Goal: Task Accomplishment & Management: Use online tool/utility

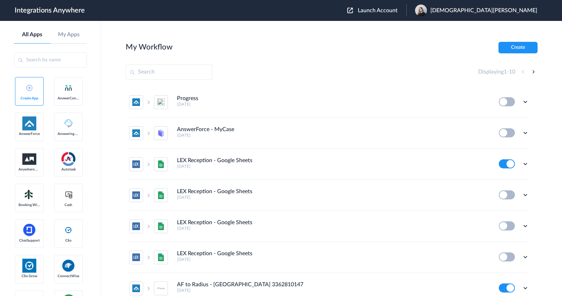
click at [397, 12] on span "Launch Account" at bounding box center [378, 11] width 40 height 6
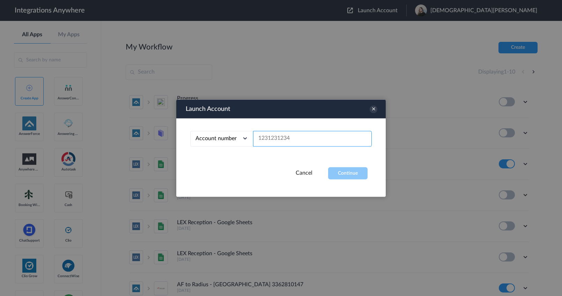
click at [305, 143] on input "text" at bounding box center [312, 139] width 119 height 16
paste input "8669844416"
type input "8669844416"
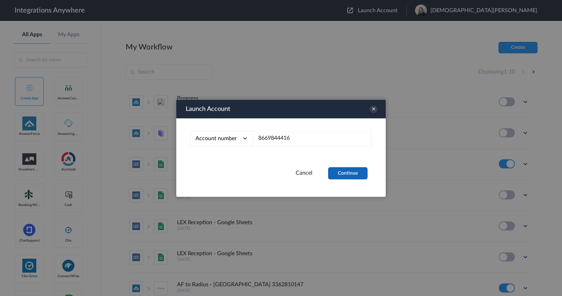
click at [358, 176] on button "Continue" at bounding box center [347, 173] width 39 height 12
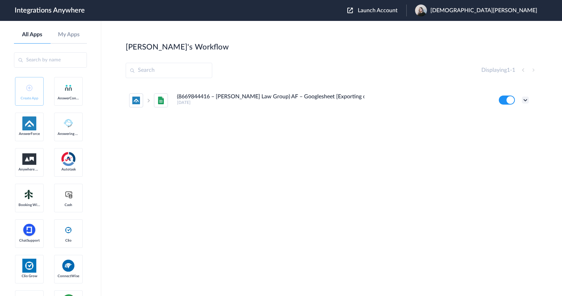
click at [525, 99] on icon at bounding box center [525, 100] width 7 height 7
click at [503, 118] on link "Edit" at bounding box center [496, 116] width 17 height 5
click at [396, 98] on div "(8669844416 – [PERSON_NAME] Law Group) AF – Googlesheet [Exporting call details…" at bounding box center [333, 100] width 312 height 12
click at [525, 100] on icon at bounding box center [525, 100] width 7 height 7
click at [503, 116] on link "Edit" at bounding box center [496, 116] width 17 height 5
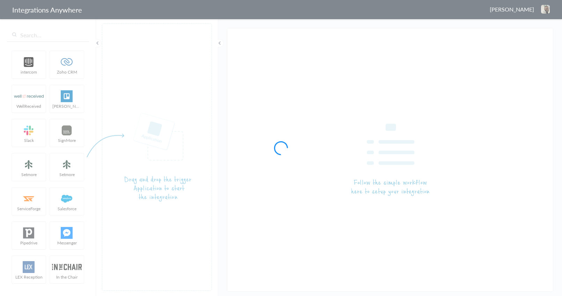
type input "(8669844416 – [PERSON_NAME] Law Group) AF – Googlesheet [Exporting call details]"
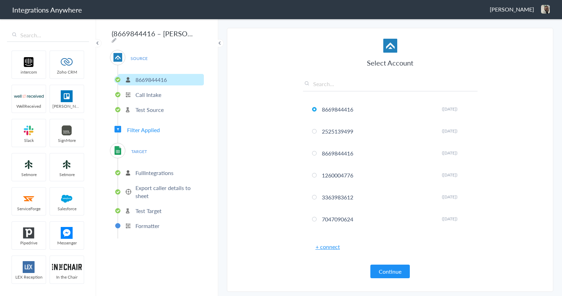
click at [152, 187] on p "Export caller details to sheet" at bounding box center [168, 192] width 67 height 16
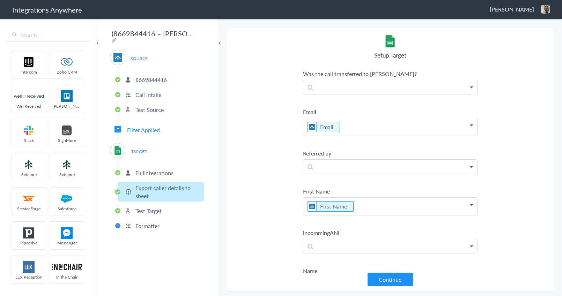
click at [142, 92] on p "Call Intake" at bounding box center [148, 95] width 26 height 8
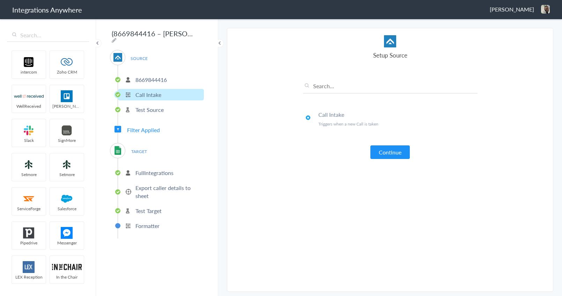
click at [155, 78] on p "8669844416" at bounding box center [150, 80] width 31 height 8
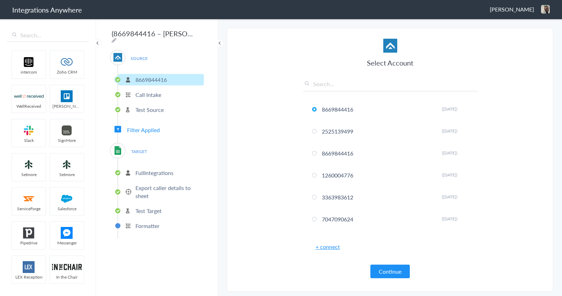
click at [149, 107] on p "Test Source" at bounding box center [149, 110] width 28 height 8
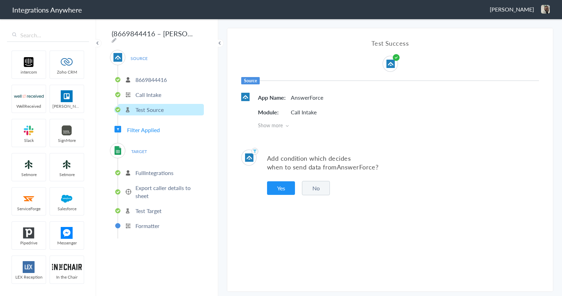
click at [140, 54] on span "SOURCE" at bounding box center [139, 58] width 27 height 9
click at [118, 55] on img at bounding box center [117, 57] width 9 height 9
click at [140, 148] on span "TARGET" at bounding box center [139, 151] width 27 height 9
click at [151, 173] on p "FullIntegrations" at bounding box center [154, 173] width 38 height 8
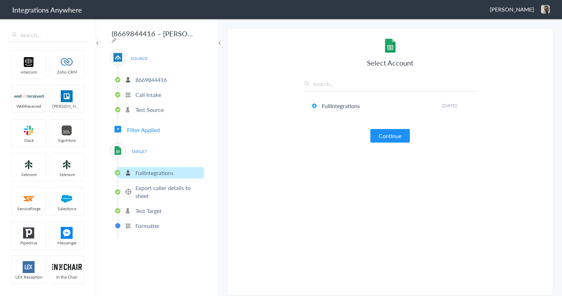
click at [157, 188] on p "Export caller details to sheet" at bounding box center [168, 192] width 67 height 16
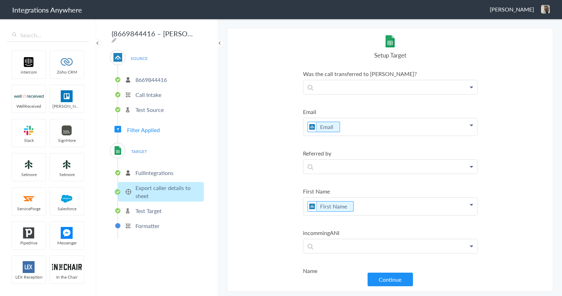
click at [149, 209] on p "Test Target" at bounding box center [148, 211] width 26 height 8
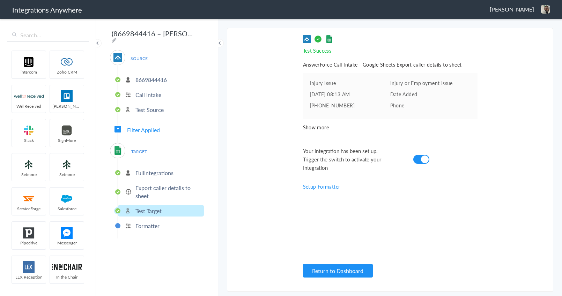
click at [140, 148] on span "TARGET" at bounding box center [139, 151] width 27 height 9
click at [143, 127] on span "Filter Applied" at bounding box center [143, 130] width 33 height 8
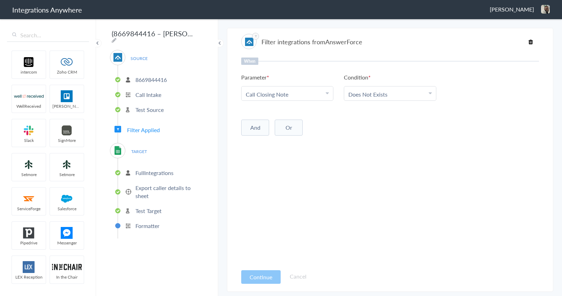
click at [121, 147] on img at bounding box center [117, 150] width 9 height 9
click at [148, 76] on p "8669844416" at bounding box center [150, 80] width 31 height 8
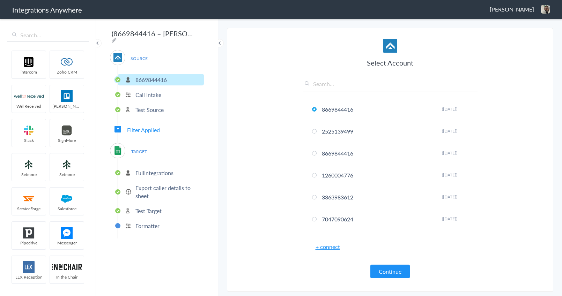
click at [145, 91] on p "Call Intake" at bounding box center [148, 95] width 26 height 8
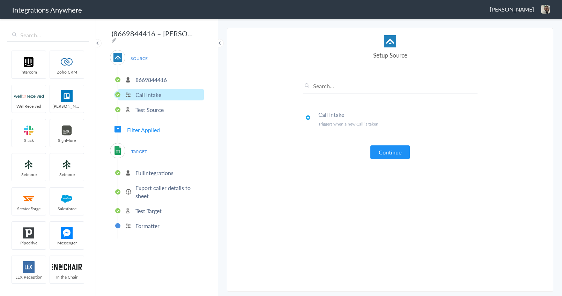
click at [141, 106] on p "Test Source" at bounding box center [149, 110] width 28 height 8
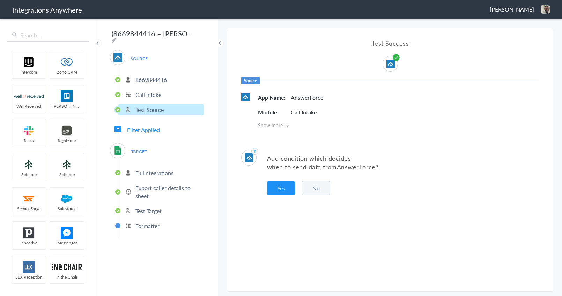
click at [278, 124] on span "Show more" at bounding box center [398, 125] width 281 height 7
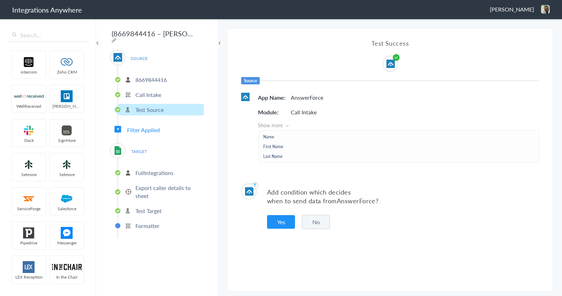
click at [143, 128] on span "Filter Applied" at bounding box center [143, 130] width 33 height 8
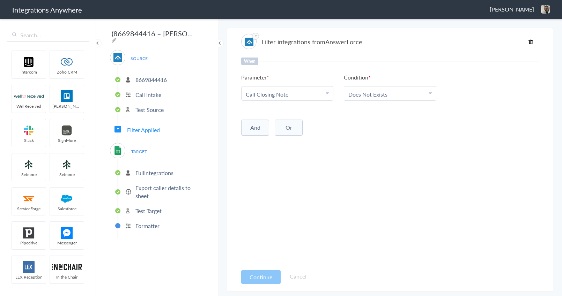
click at [141, 149] on span "TARGET" at bounding box center [139, 151] width 27 height 9
click at [121, 149] on img at bounding box center [117, 150] width 9 height 9
click at [154, 169] on p "FullIntegrations" at bounding box center [154, 173] width 38 height 8
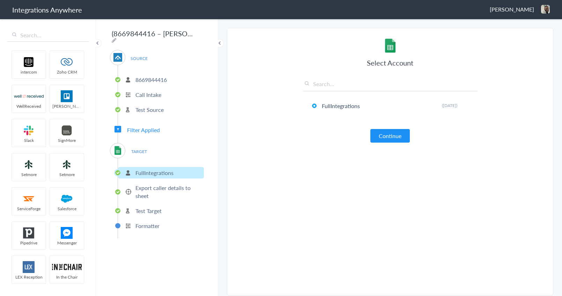
click at [154, 186] on p "Export caller details to sheet" at bounding box center [168, 192] width 67 height 16
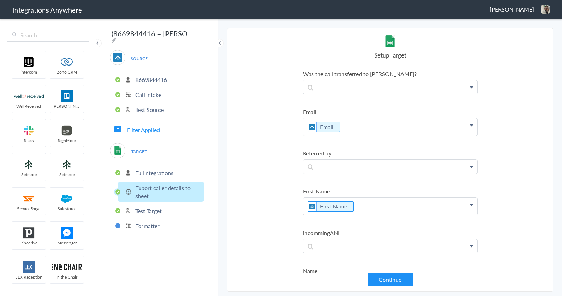
click at [155, 170] on p "FullIntegrations" at bounding box center [154, 173] width 38 height 8
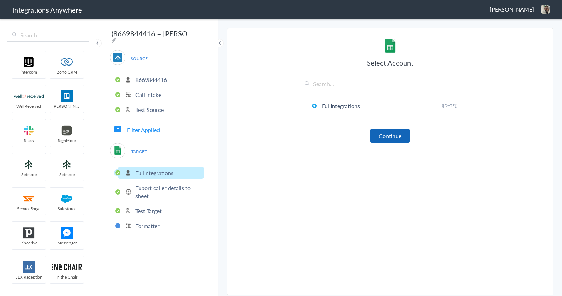
click at [388, 137] on button "Continue" at bounding box center [389, 136] width 39 height 14
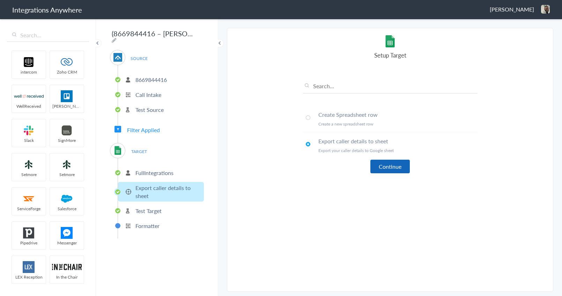
click at [396, 170] on button "Continue" at bounding box center [389, 167] width 39 height 14
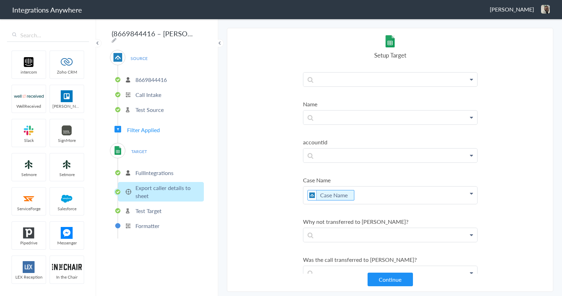
scroll to position [174, 0]
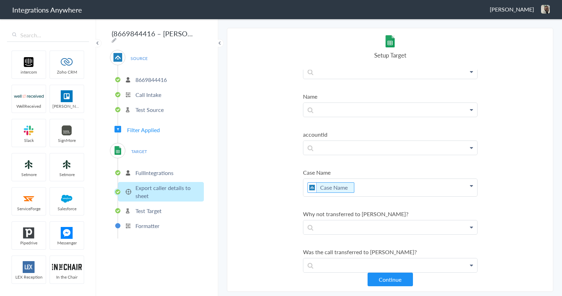
click at [136, 58] on span "SOURCE" at bounding box center [139, 58] width 27 height 9
click at [154, 76] on p "8669844416" at bounding box center [150, 80] width 31 height 8
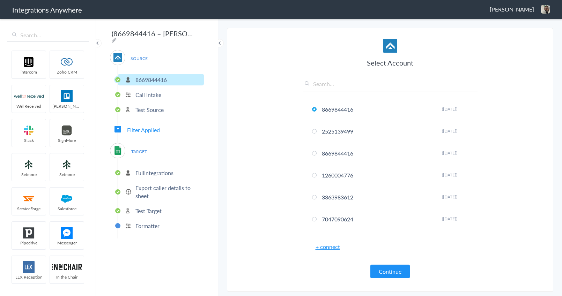
click at [152, 92] on p "Call Intake" at bounding box center [148, 95] width 26 height 8
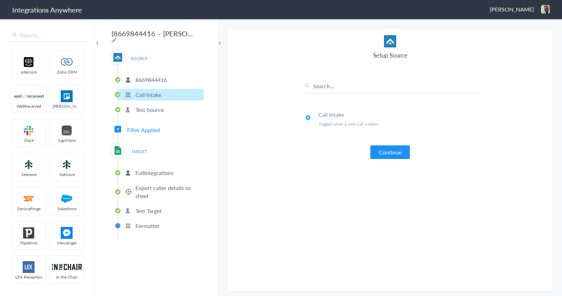
click at [150, 108] on p "Test Source" at bounding box center [149, 110] width 28 height 8
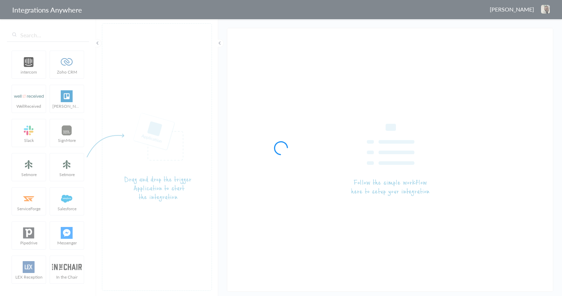
type input "(8669844416 – [PERSON_NAME] Law Group) AF – Googlesheet [Exporting call details]"
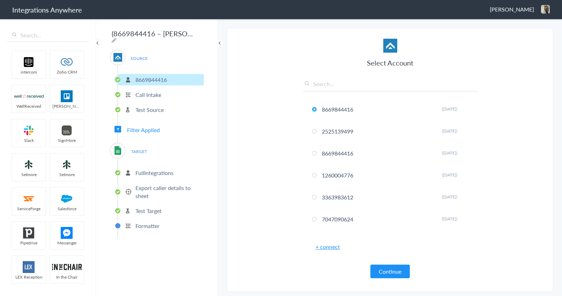
click at [150, 186] on p "Export caller details to sheet" at bounding box center [168, 192] width 67 height 16
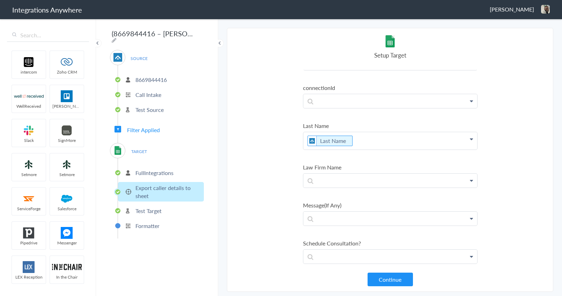
scroll to position [1082, 0]
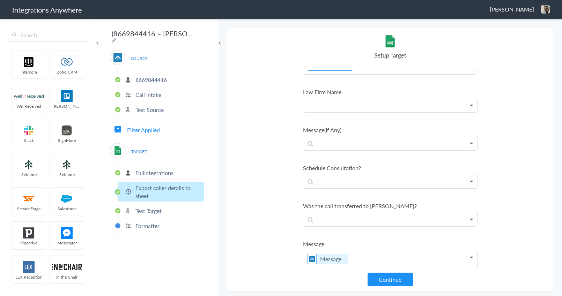
click at [341, 109] on p at bounding box center [390, 105] width 174 height 14
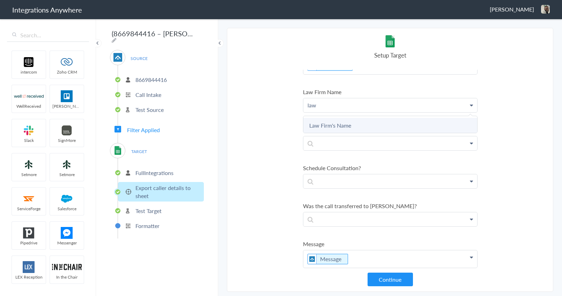
click at [343, 125] on link "Law Firm's Name" at bounding box center [390, 125] width 174 height 15
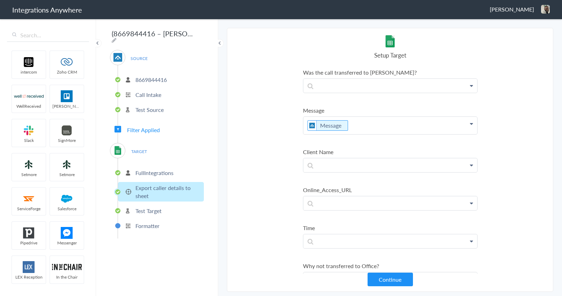
scroll to position [1221, 0]
click at [385, 163] on p at bounding box center [390, 163] width 174 height 14
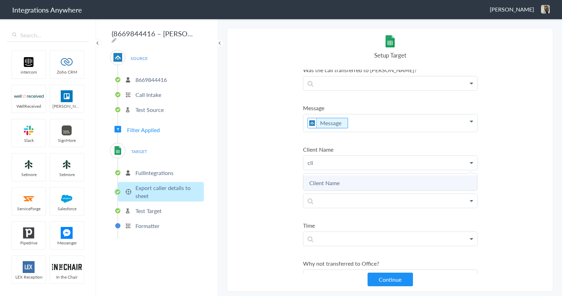
click at [343, 185] on link "Client Name" at bounding box center [390, 182] width 174 height 15
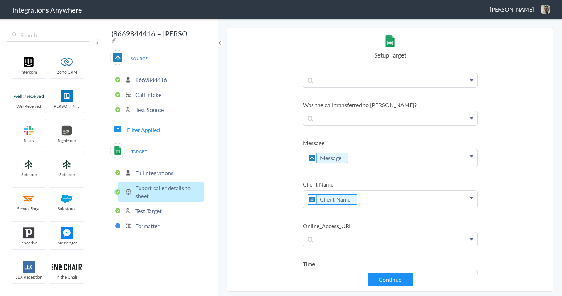
scroll to position [1116, 0]
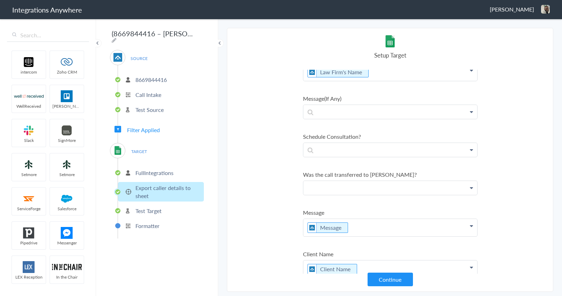
click at [381, 189] on p at bounding box center [390, 188] width 174 height 14
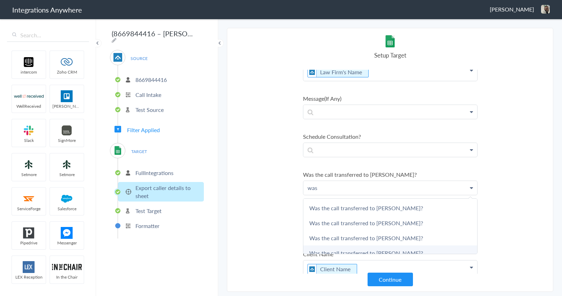
click at [375, 249] on link "Was the call transferred to Mia Espino?" at bounding box center [390, 253] width 174 height 15
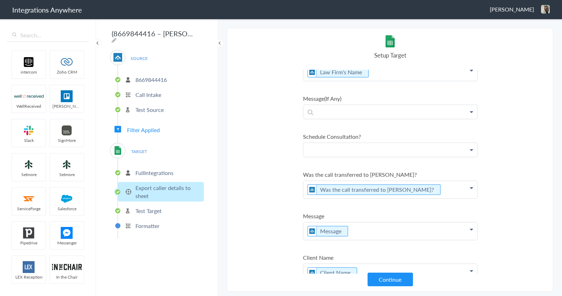
click at [377, 150] on p at bounding box center [390, 150] width 174 height 14
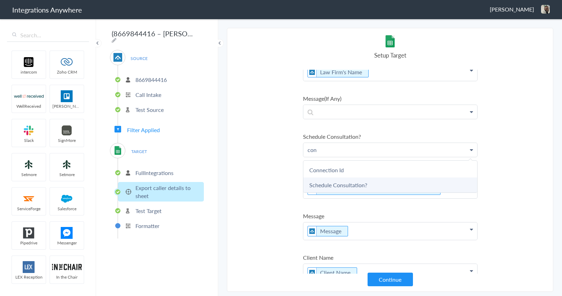
click at [364, 180] on link "Schedule Consultation?" at bounding box center [390, 185] width 174 height 15
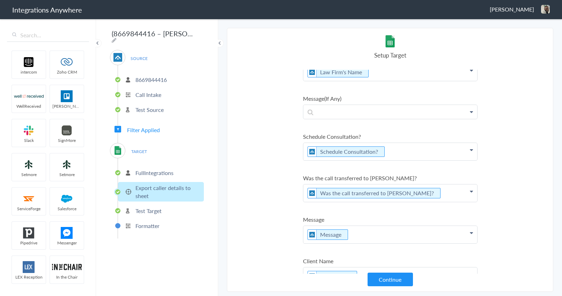
scroll to position [1082, 0]
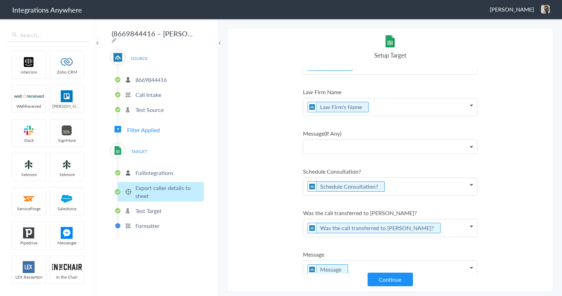
click at [372, 148] on p at bounding box center [390, 147] width 174 height 14
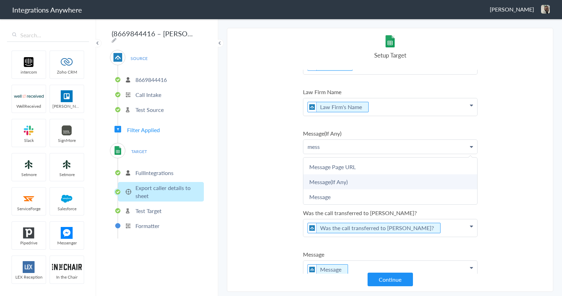
click at [343, 181] on link "Message(If Any)" at bounding box center [390, 181] width 174 height 15
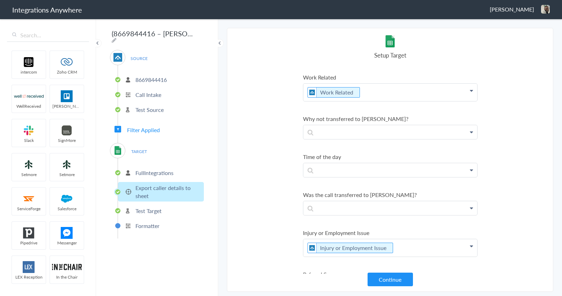
scroll to position [768, 0]
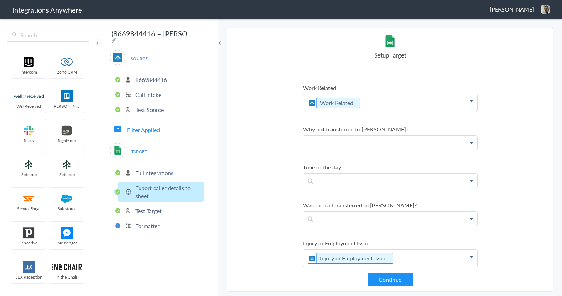
click at [362, 144] on p at bounding box center [390, 143] width 174 height 14
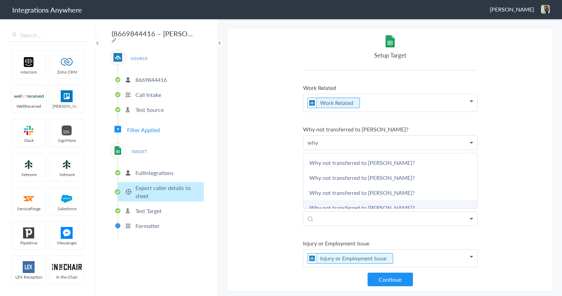
click at [362, 207] on link "Why not transferred to Will Lopez?" at bounding box center [390, 207] width 174 height 15
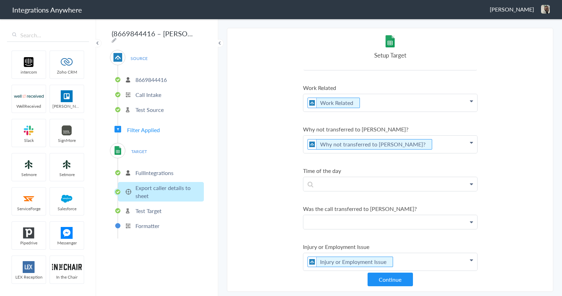
click at [345, 221] on p at bounding box center [390, 222] width 174 height 14
drag, startPoint x: 339, startPoint y: 225, endPoint x: 285, endPoint y: 225, distance: 54.4
click at [285, 225] on section "Select Account 8669844416 Rename Delete (2 years ago) 2525139499 Rename Delete …" at bounding box center [390, 160] width 326 height 264
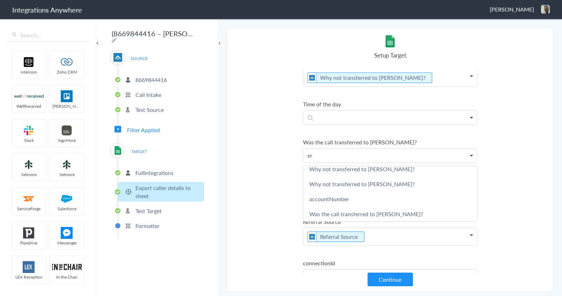
scroll to position [837, 0]
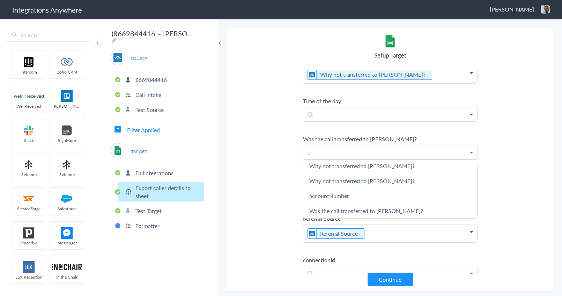
click at [259, 182] on section "Select Account 8669844416 Rename Delete (2 years ago) 2525139499 Rename Delete …" at bounding box center [390, 160] width 326 height 264
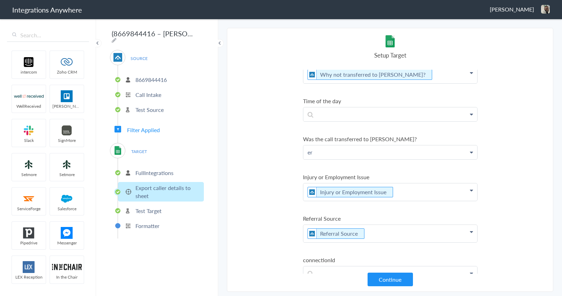
click at [319, 153] on p "er" at bounding box center [390, 152] width 174 height 14
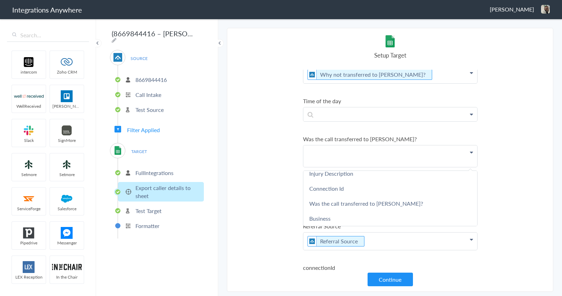
click at [271, 136] on section "Select Account 8669844416 Rename Delete (2 years ago) 2525139499 Rename Delete …" at bounding box center [390, 160] width 326 height 264
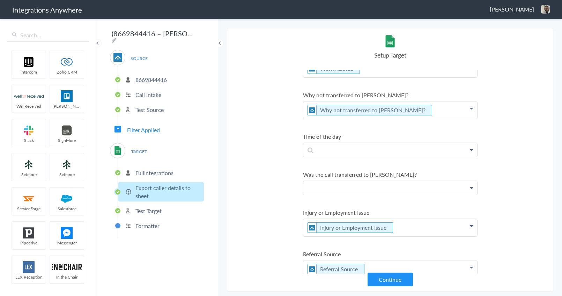
scroll to position [802, 0]
click at [431, 111] on p "Why not transferred to Will Lopez?" at bounding box center [390, 109] width 174 height 17
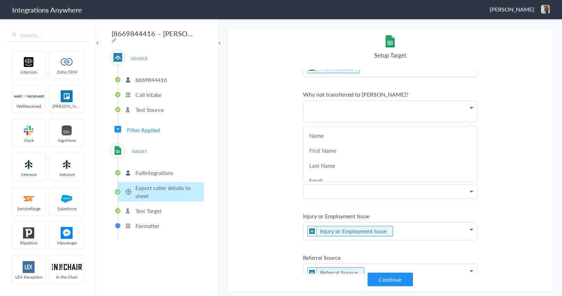
click at [278, 147] on section "Select Account 8669844416 Rename Delete (2 years ago) 2525139499 Rename Delete …" at bounding box center [390, 160] width 326 height 264
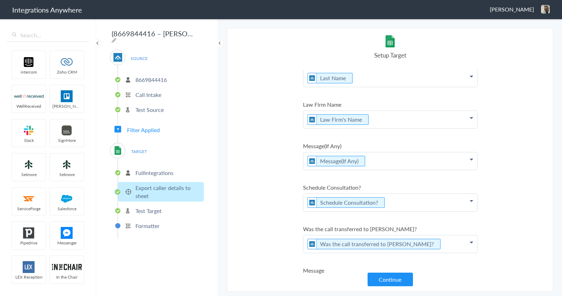
scroll to position [1082, 0]
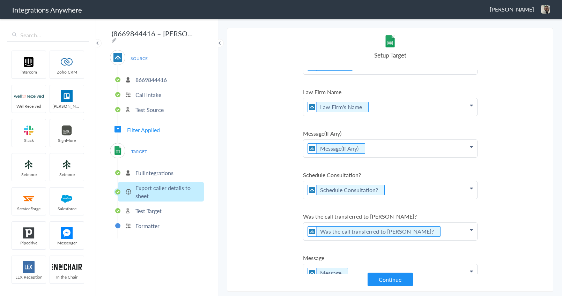
click at [405, 149] on p "Message(If Any)" at bounding box center [390, 148] width 174 height 17
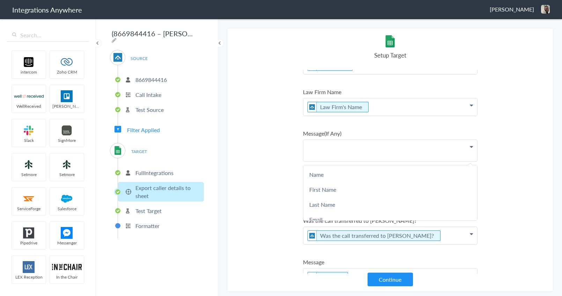
click at [265, 151] on section "Select Account 8669844416 Rename Delete (2 years ago) 2525139499 Rename Delete …" at bounding box center [390, 160] width 326 height 264
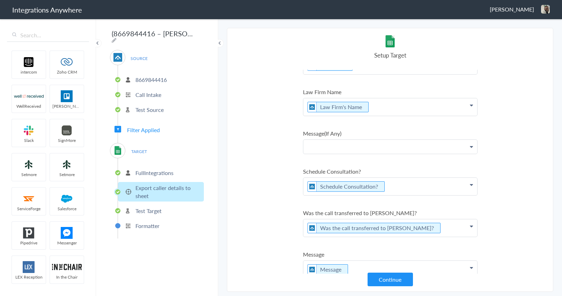
click at [418, 186] on p "Schedule Consultation?" at bounding box center [390, 186] width 174 height 17
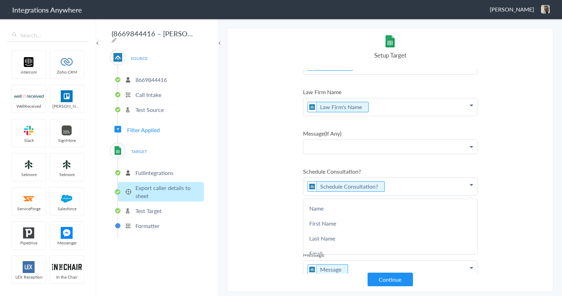
click at [269, 183] on section "Select Account 8669844416 Rename Delete (2 years ago) 2525139499 Rename Delete …" at bounding box center [390, 160] width 326 height 264
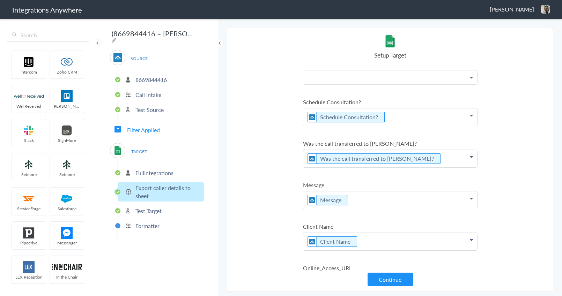
scroll to position [1151, 0]
click at [404, 117] on p "Schedule Consultation?" at bounding box center [390, 116] width 174 height 17
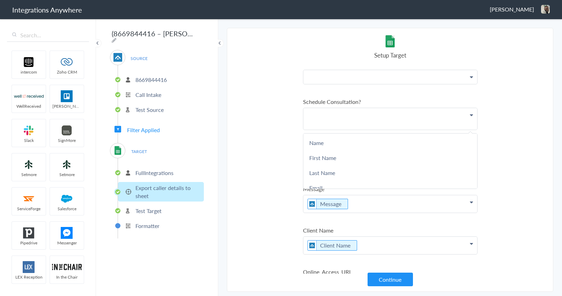
click at [264, 156] on section "Select Account 8669844416 Rename Delete (2 years ago) 2525139499 Rename Delete …" at bounding box center [390, 160] width 326 height 264
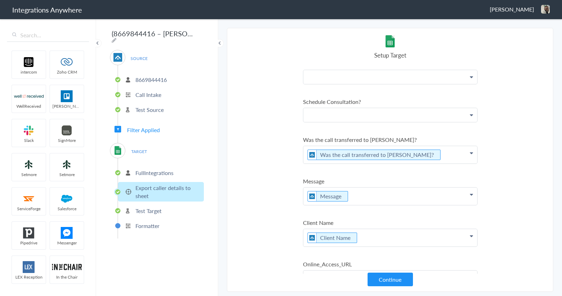
click at [433, 152] on p "Was the call transferred to Mia Espino?" at bounding box center [390, 154] width 174 height 17
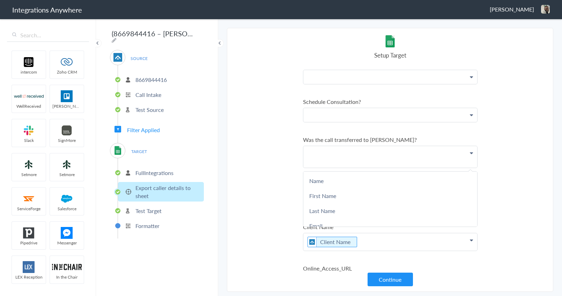
click at [249, 157] on section "Select Account 8669844416 Rename Delete (2 years ago) 2525139499 Rename Delete …" at bounding box center [390, 160] width 326 height 264
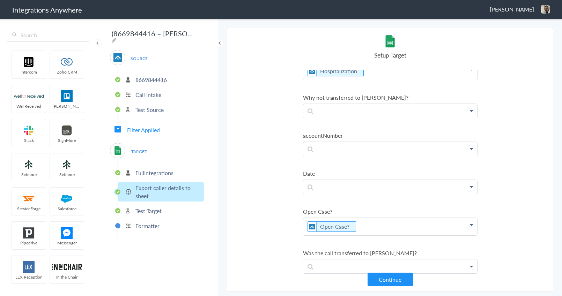
scroll to position [1829, 0]
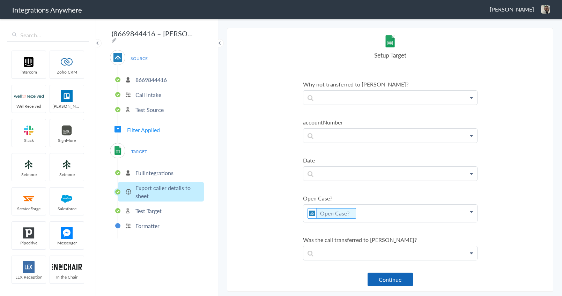
click at [393, 278] on button "Continue" at bounding box center [389, 280] width 45 height 14
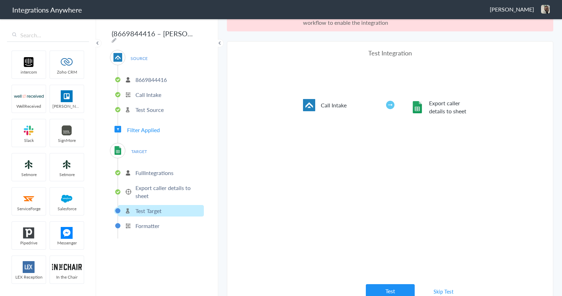
scroll to position [26, 0]
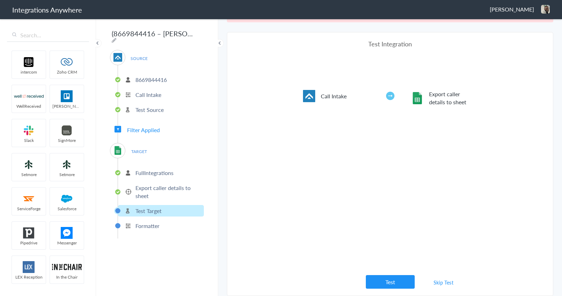
click at [441, 281] on link "Skip Test" at bounding box center [443, 282] width 37 height 13
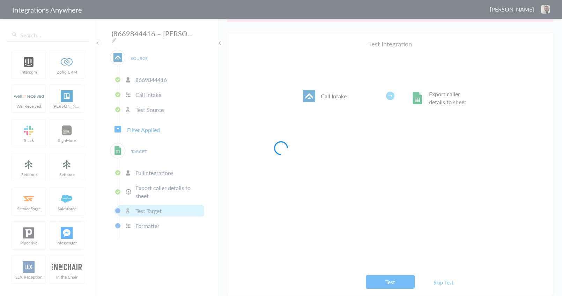
scroll to position [0, 0]
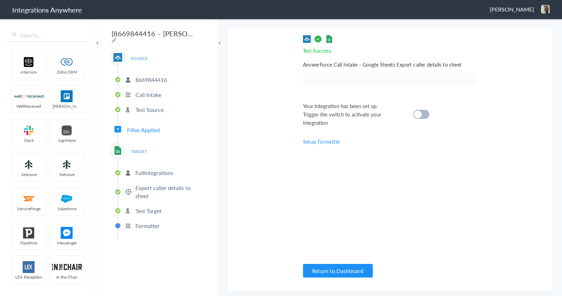
click at [420, 114] on cite at bounding box center [418, 115] width 8 height 8
click at [341, 271] on button "Return to Dashboard" at bounding box center [338, 271] width 70 height 14
